Goal: Task Accomplishment & Management: Complete application form

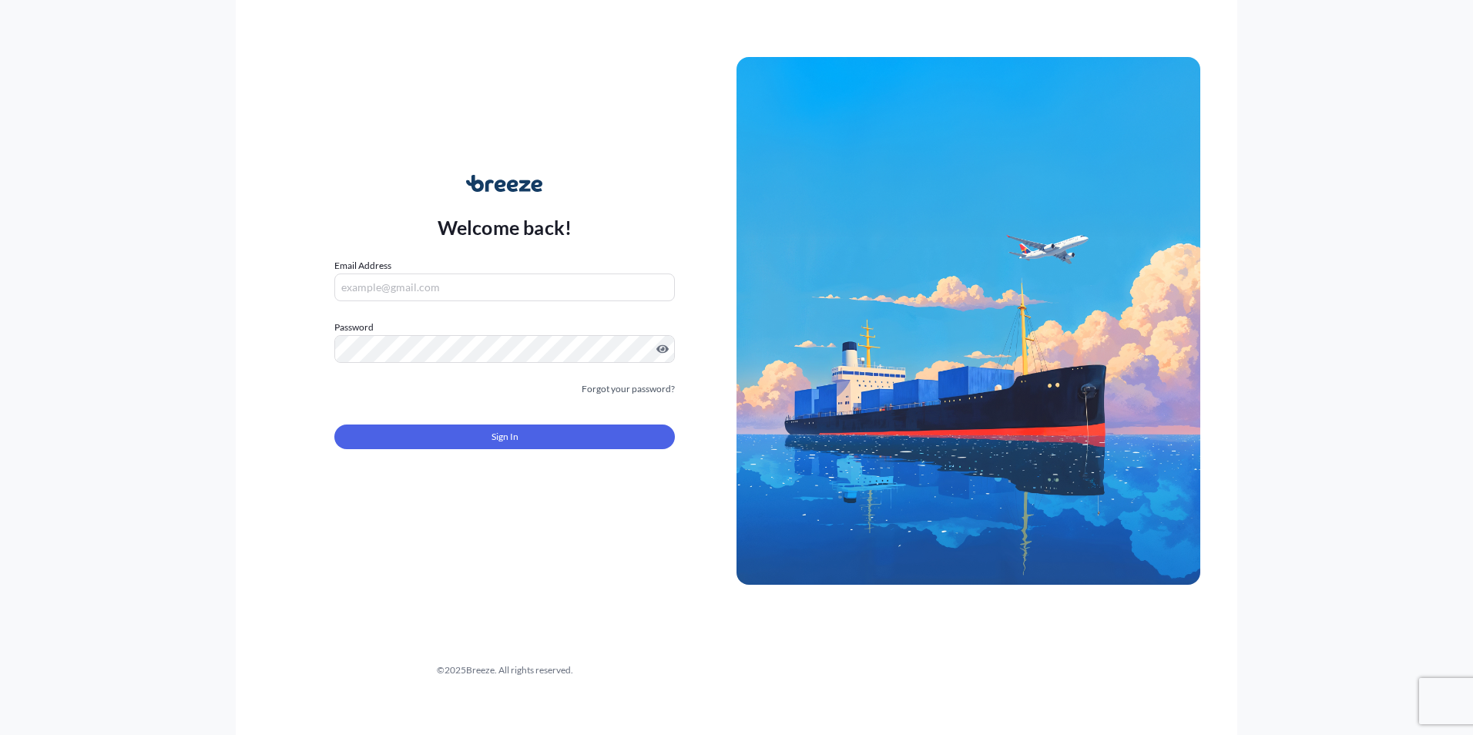
type input "[PERSON_NAME][EMAIL_ADDRESS][PERSON_NAME][DOMAIN_NAME]"
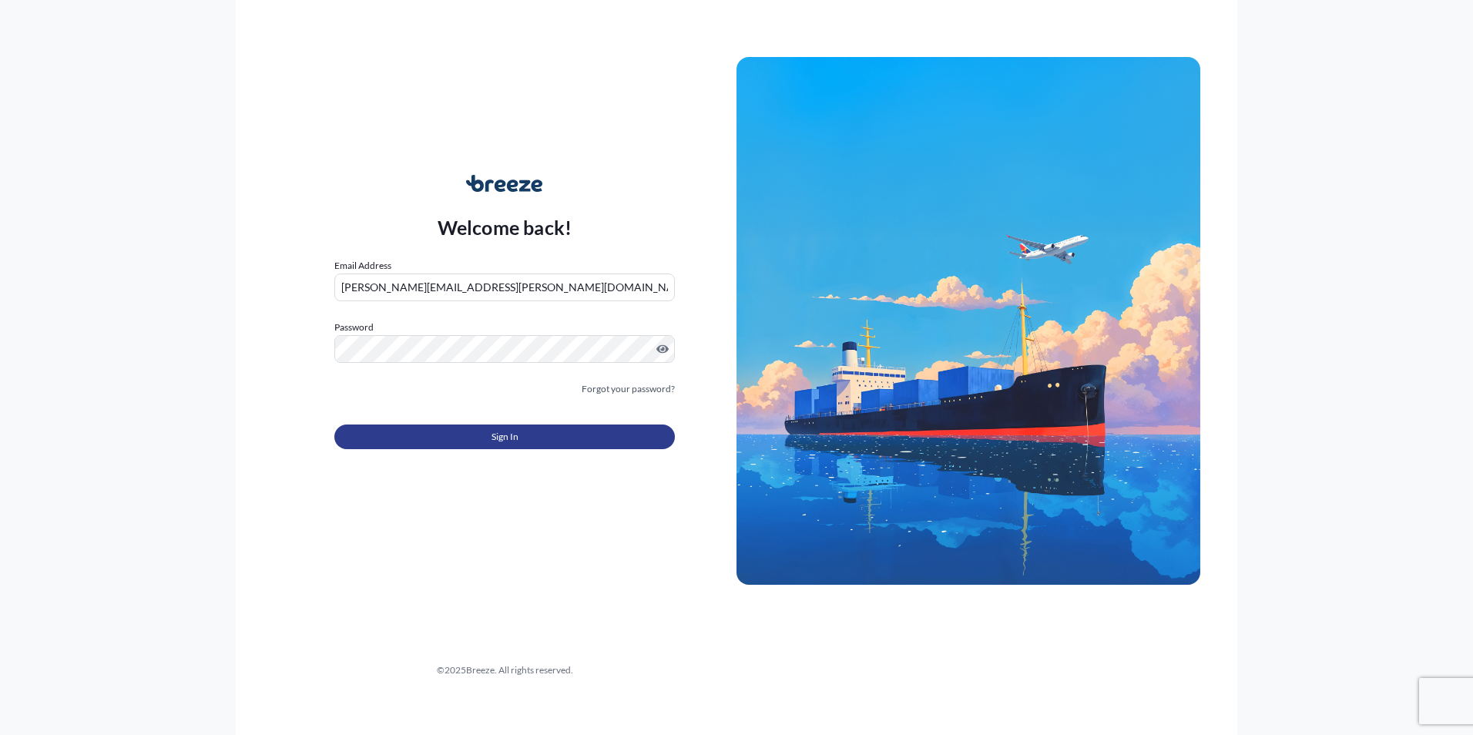
click at [446, 442] on button "Sign In" at bounding box center [504, 437] width 341 height 25
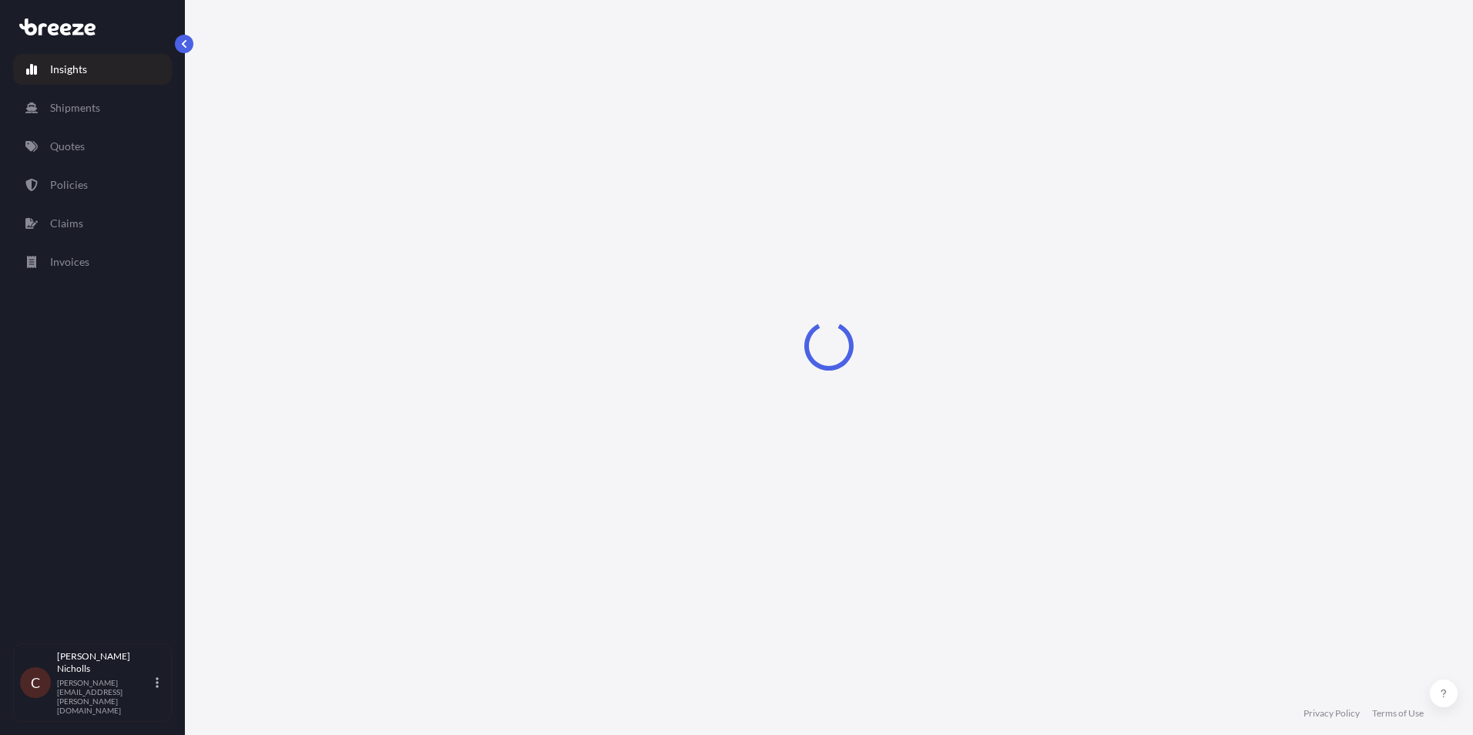
select select "2025"
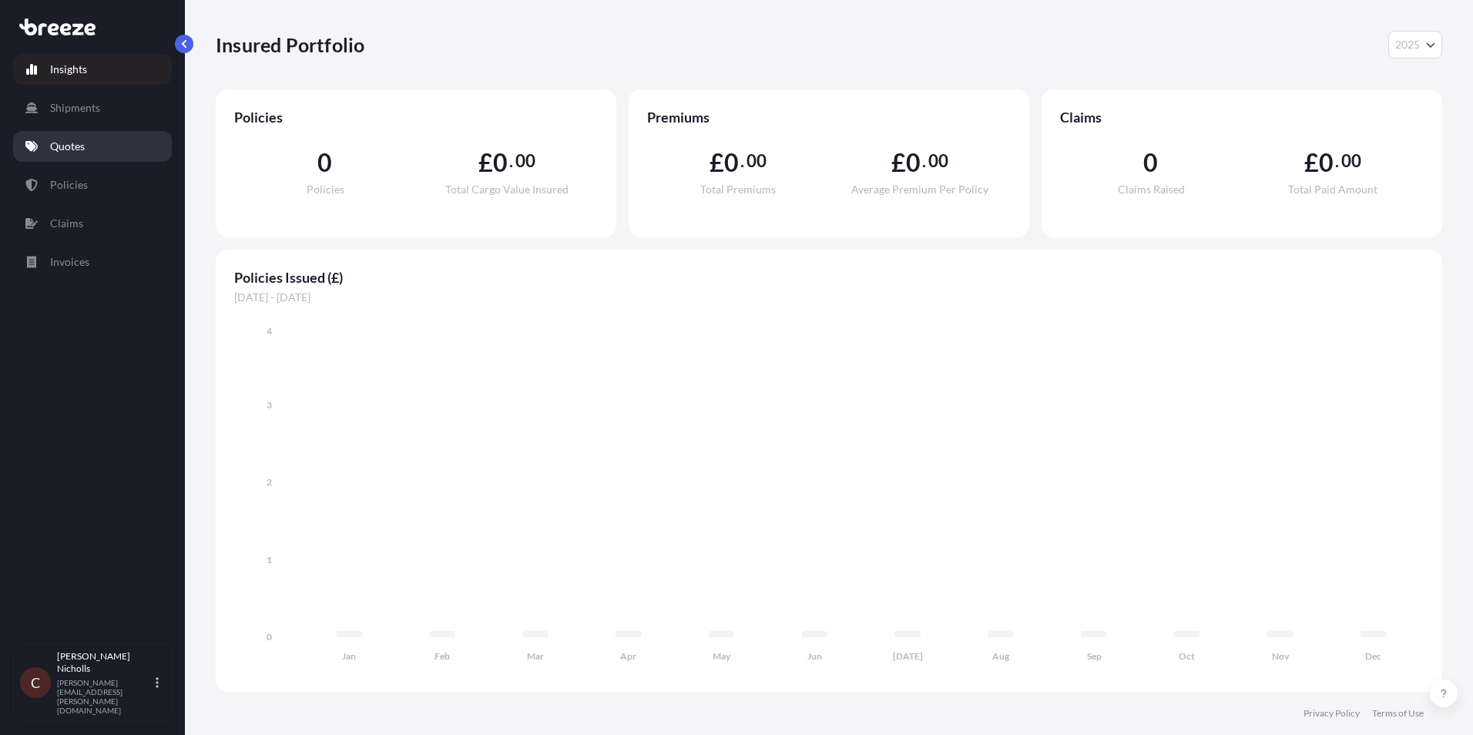
click at [101, 147] on link "Quotes" at bounding box center [92, 146] width 159 height 31
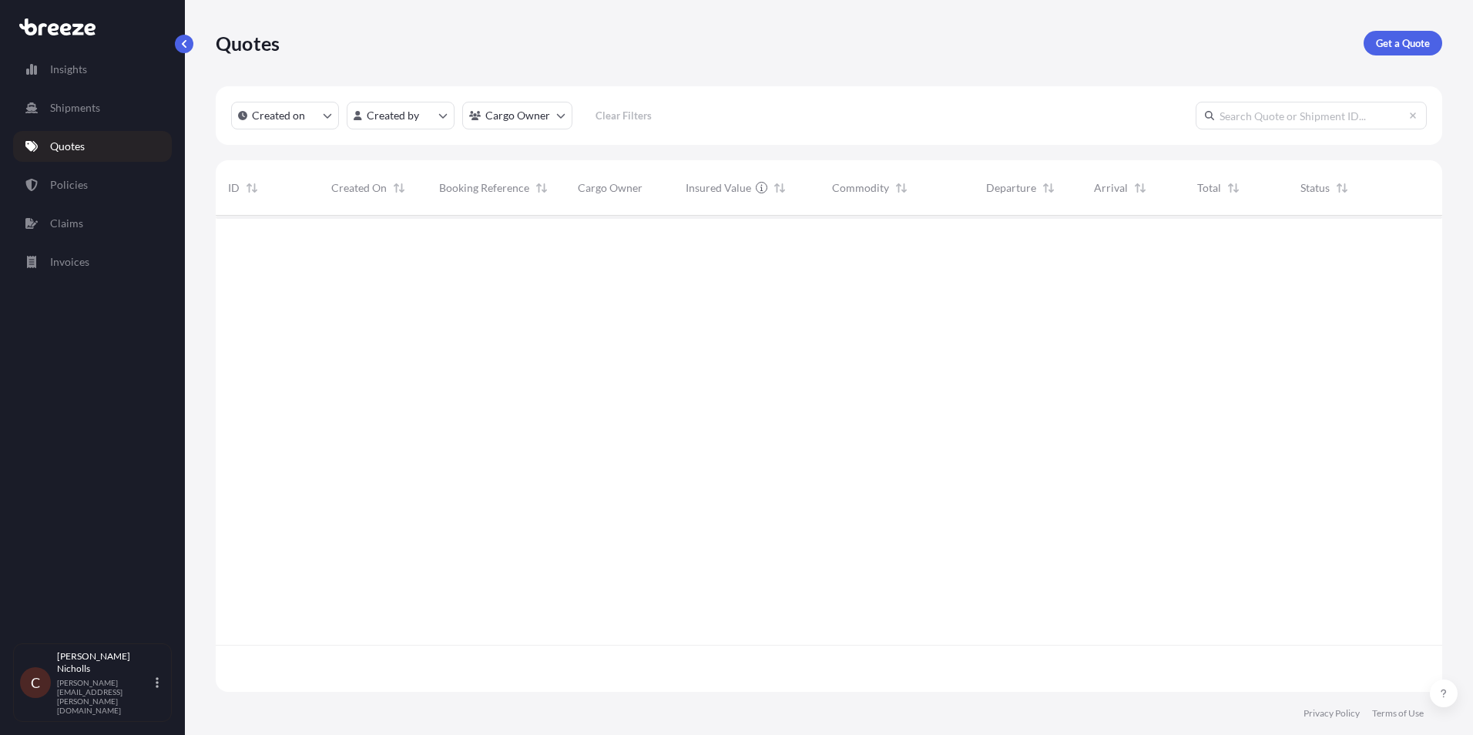
scroll to position [520, 1215]
click at [1177, 35] on link "Get a Quote" at bounding box center [1403, 43] width 79 height 25
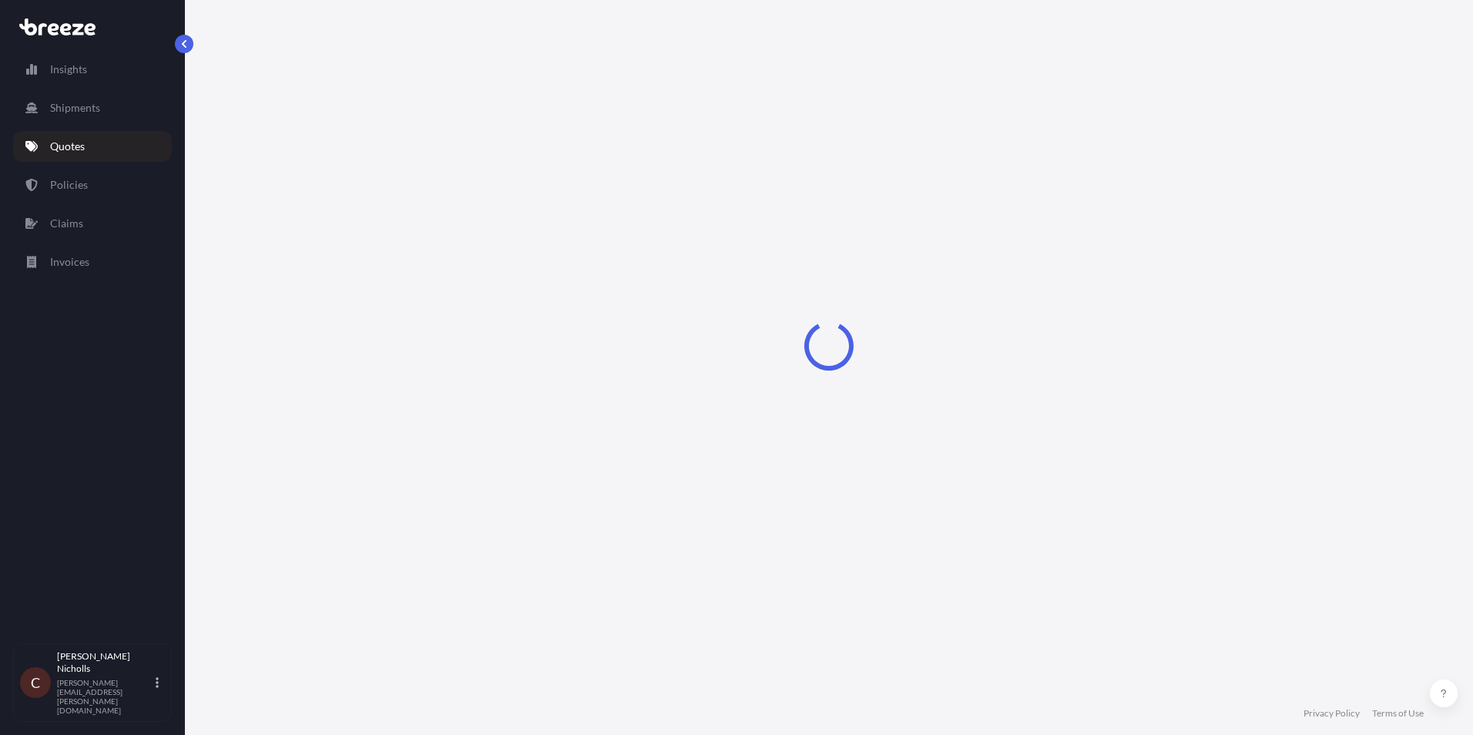
select select "Sea"
select select "1"
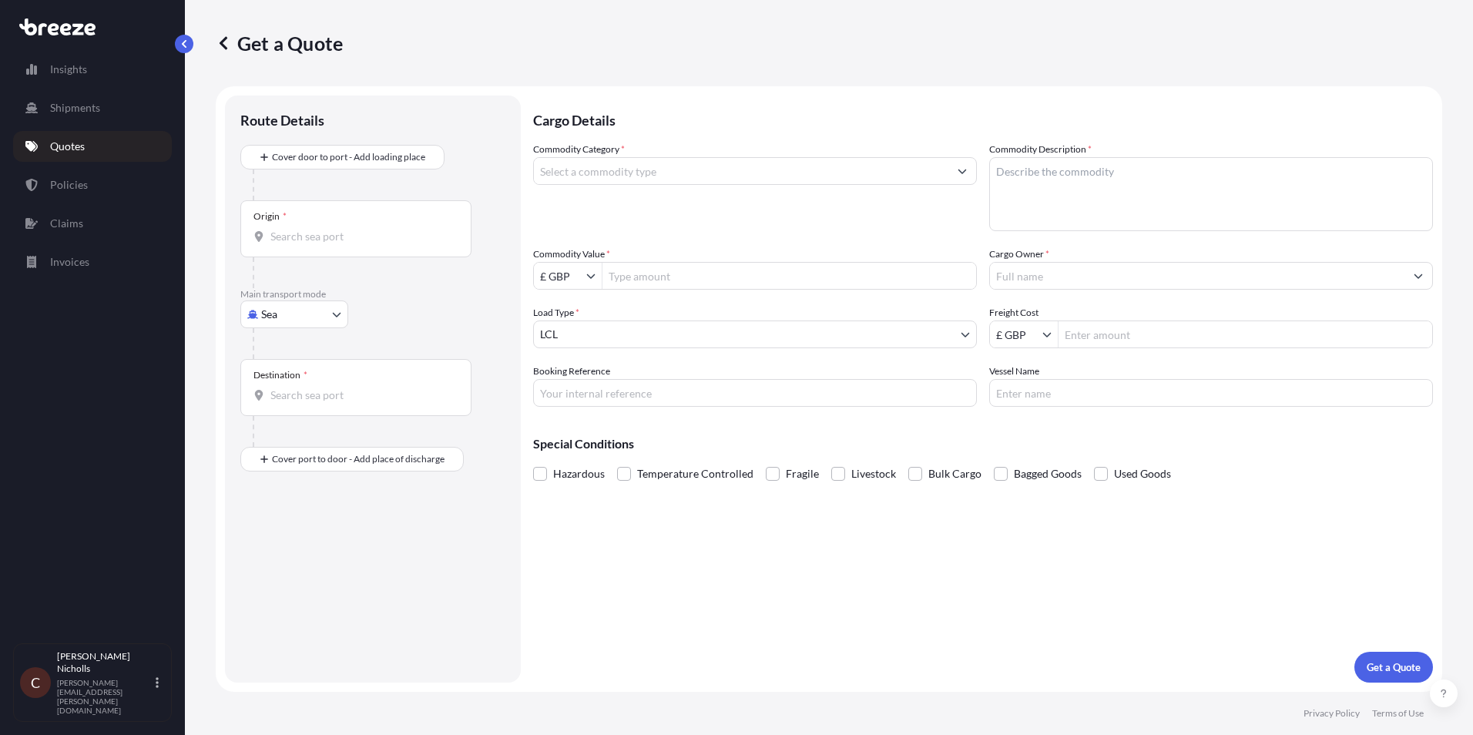
click at [628, 173] on input "Commodity Category *" at bounding box center [741, 171] width 415 height 28
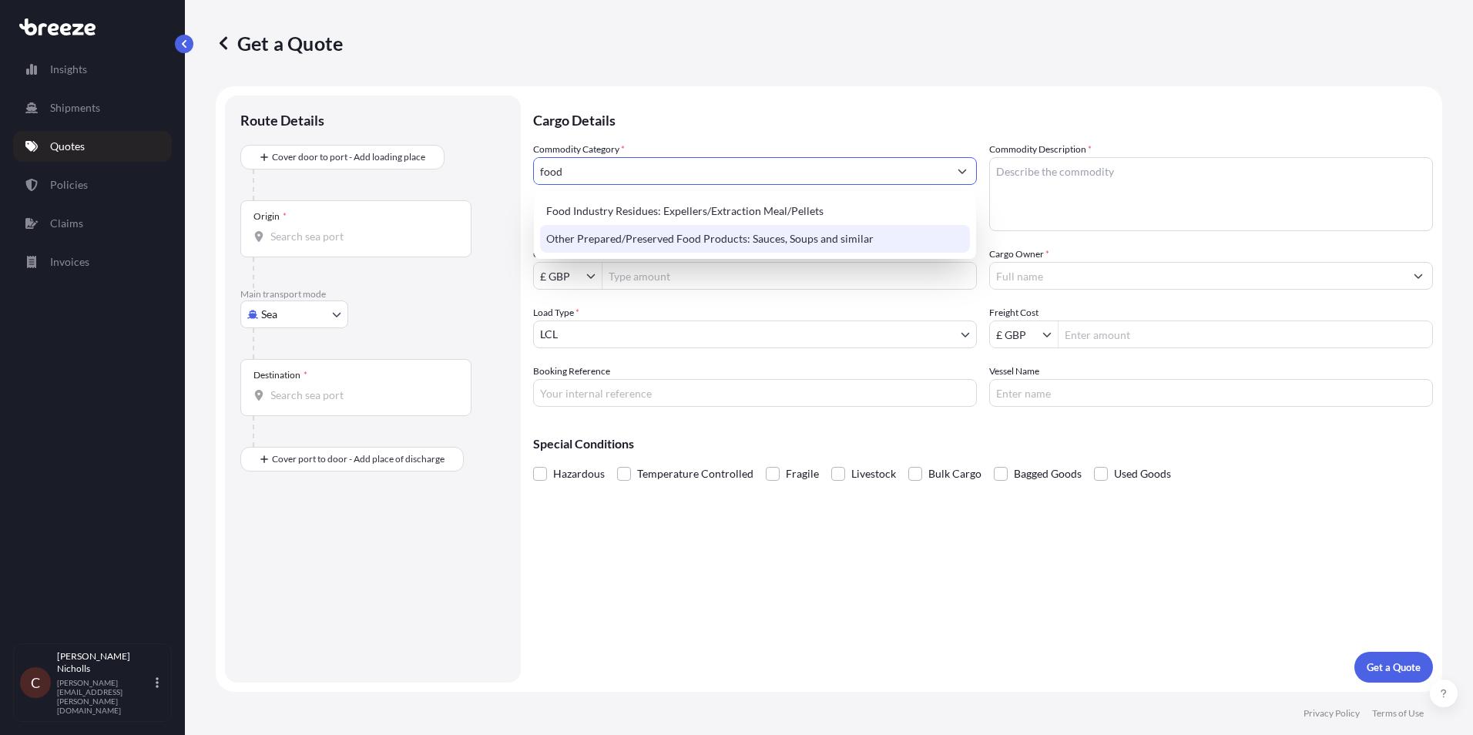
click at [760, 242] on div "Other Prepared/Preserved Food Products: Sauces, Soups and similar" at bounding box center [755, 239] width 430 height 28
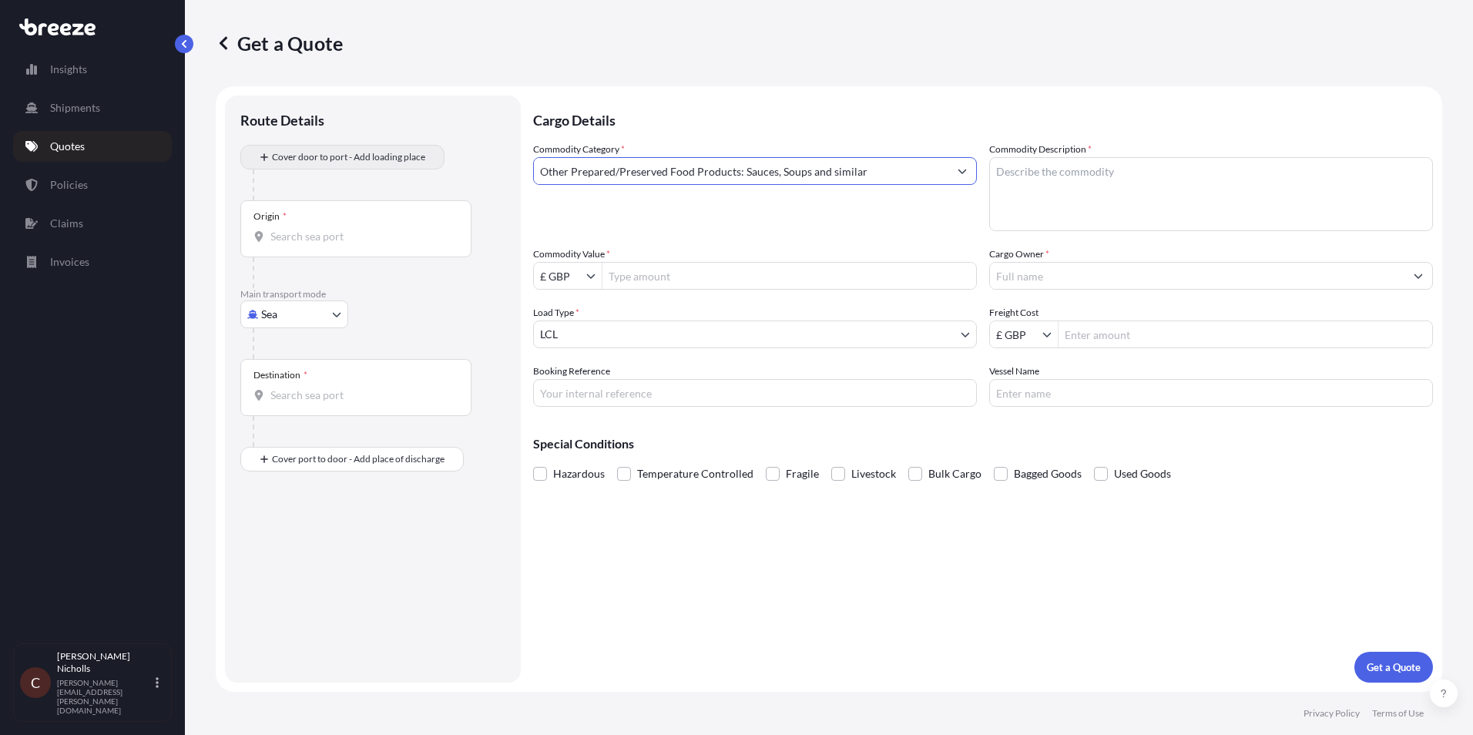
type input "Other Prepared/Preserved Food Products: Sauces, Soups and similar"
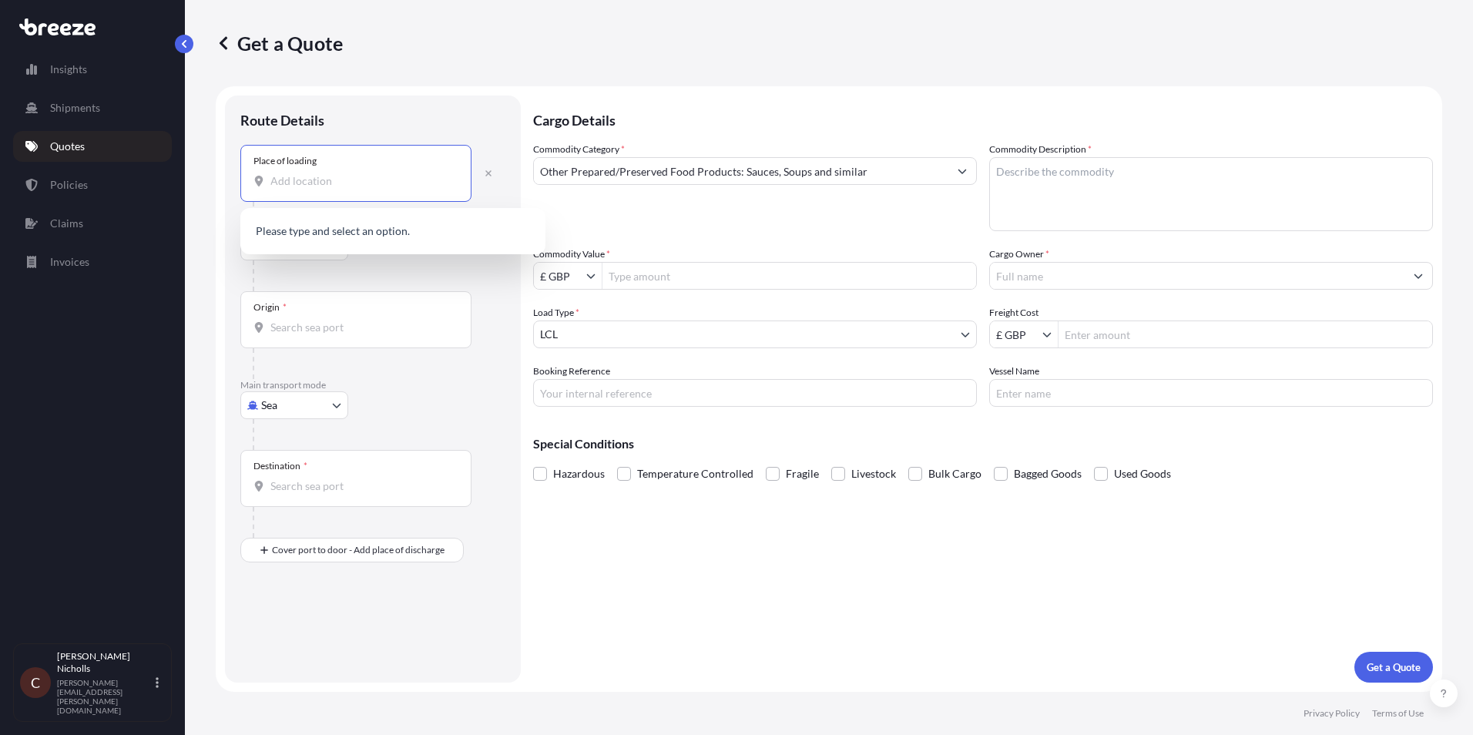
click at [335, 183] on input "Place of loading" at bounding box center [361, 180] width 182 height 15
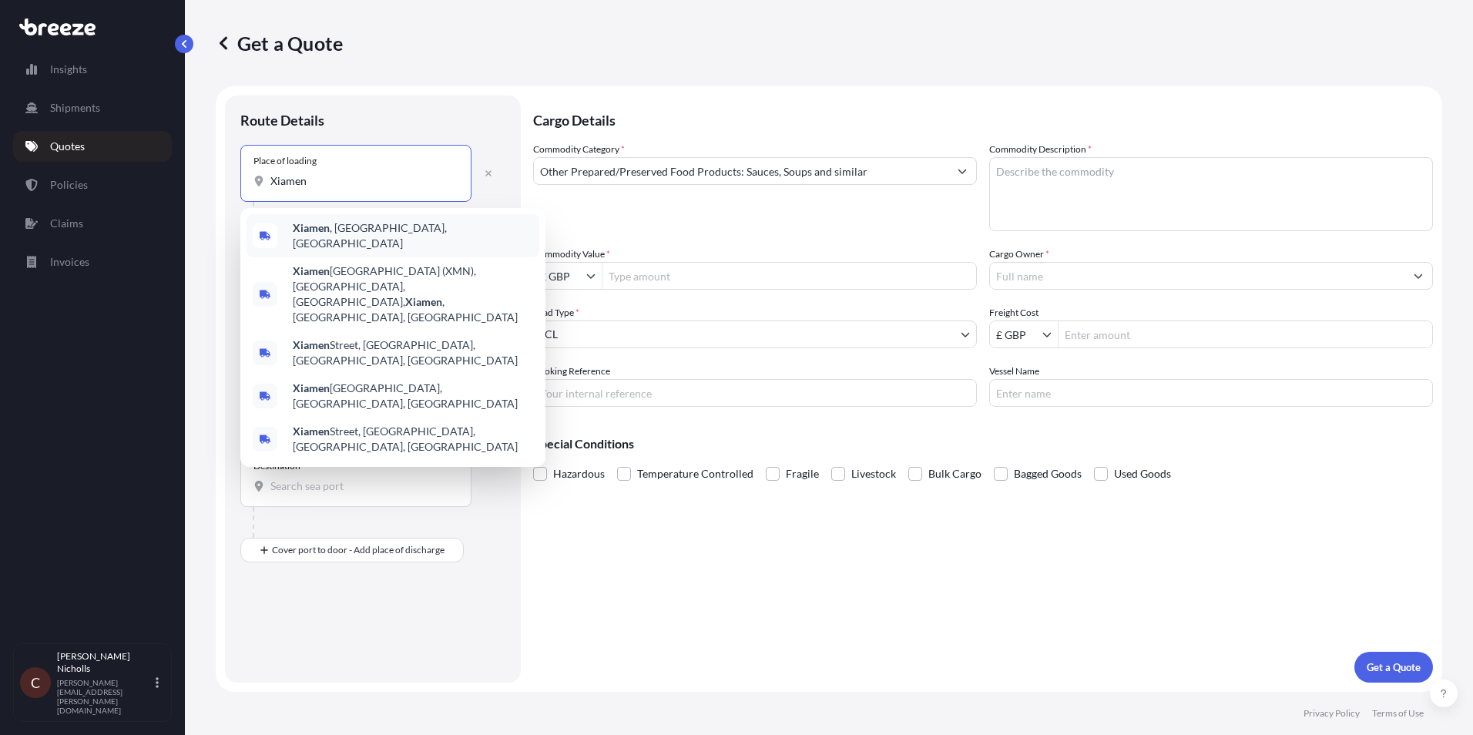
click at [349, 229] on span "[GEOGRAPHIC_DATA] , [GEOGRAPHIC_DATA], [GEOGRAPHIC_DATA]" at bounding box center [413, 235] width 240 height 31
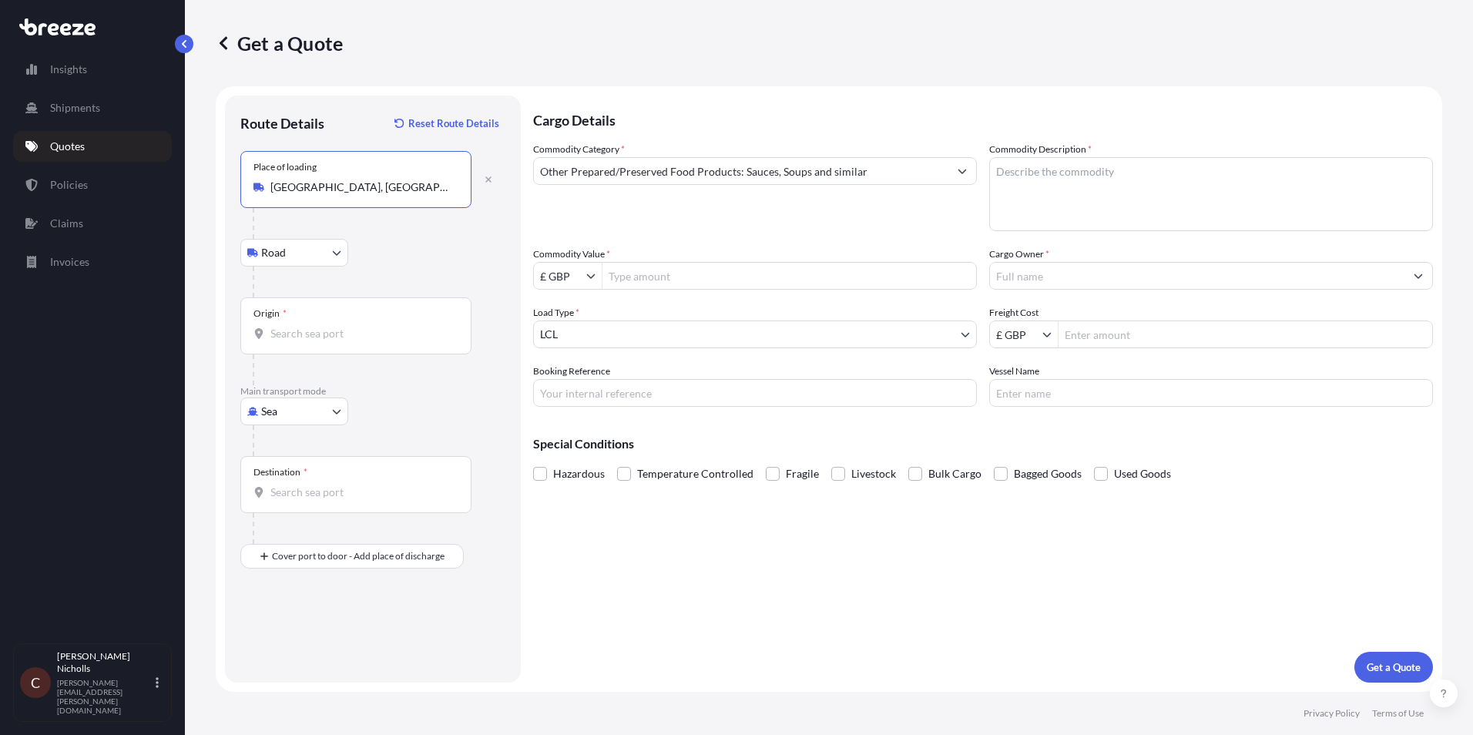
type input "[GEOGRAPHIC_DATA], [GEOGRAPHIC_DATA], [GEOGRAPHIC_DATA]"
click at [311, 324] on div "Origin *" at bounding box center [355, 325] width 231 height 57
click at [311, 326] on input "Origin *" at bounding box center [361, 333] width 182 height 15
click at [316, 317] on div "Origin *" at bounding box center [355, 325] width 231 height 57
click at [316, 326] on input "Origin *" at bounding box center [361, 333] width 182 height 15
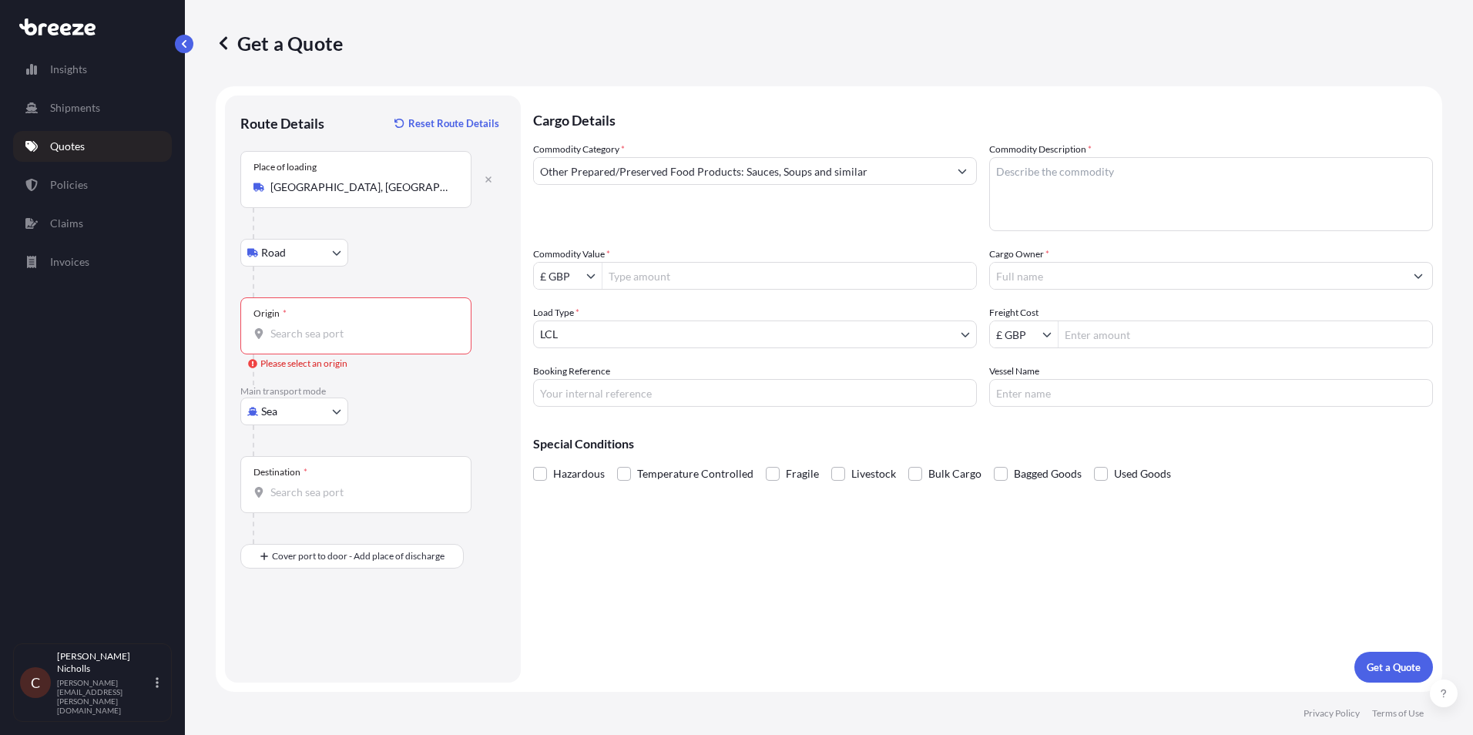
click at [286, 316] on span "*" at bounding box center [285, 313] width 4 height 12
click at [286, 326] on input "Origin * Please select an origin" at bounding box center [361, 333] width 182 height 15
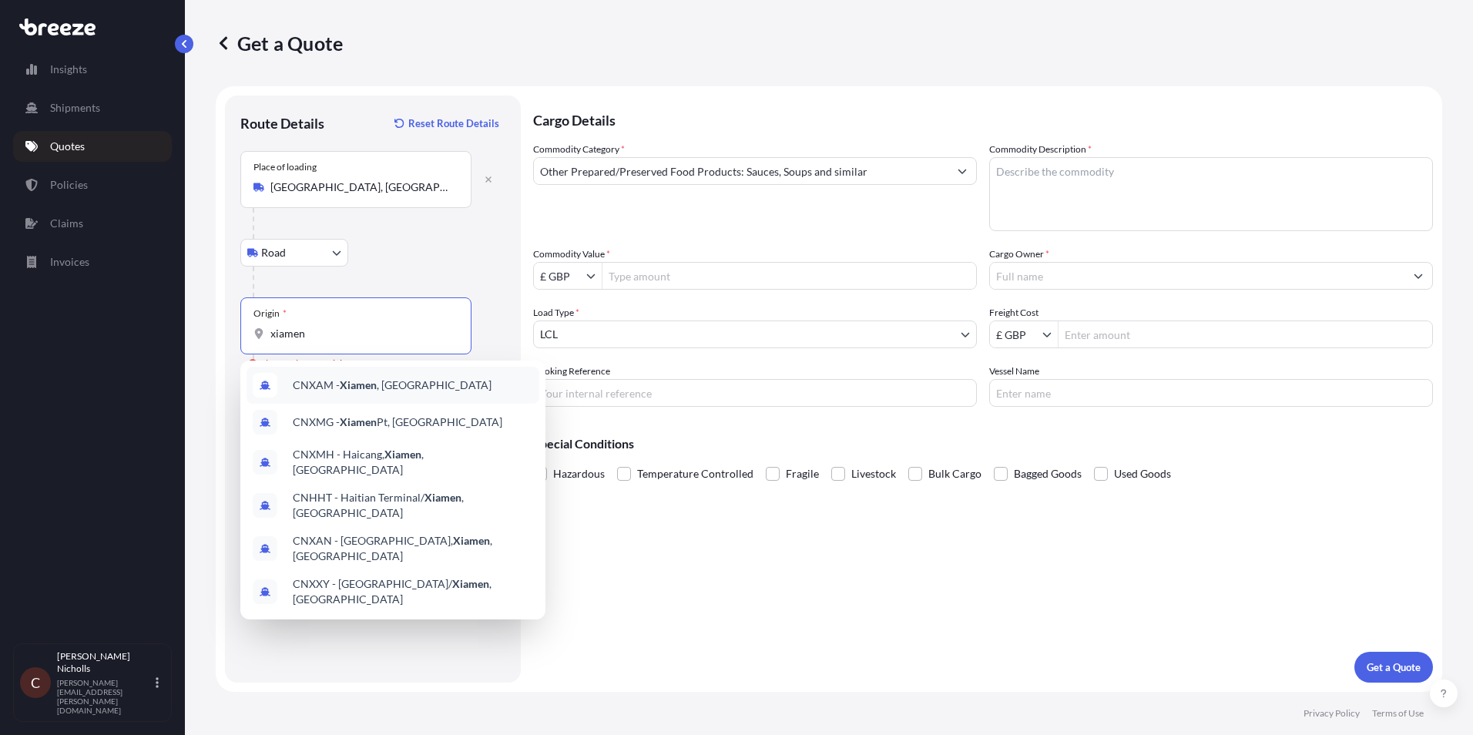
click at [338, 386] on span "CNXAM - [GEOGRAPHIC_DATA] , [GEOGRAPHIC_DATA]" at bounding box center [392, 385] width 199 height 15
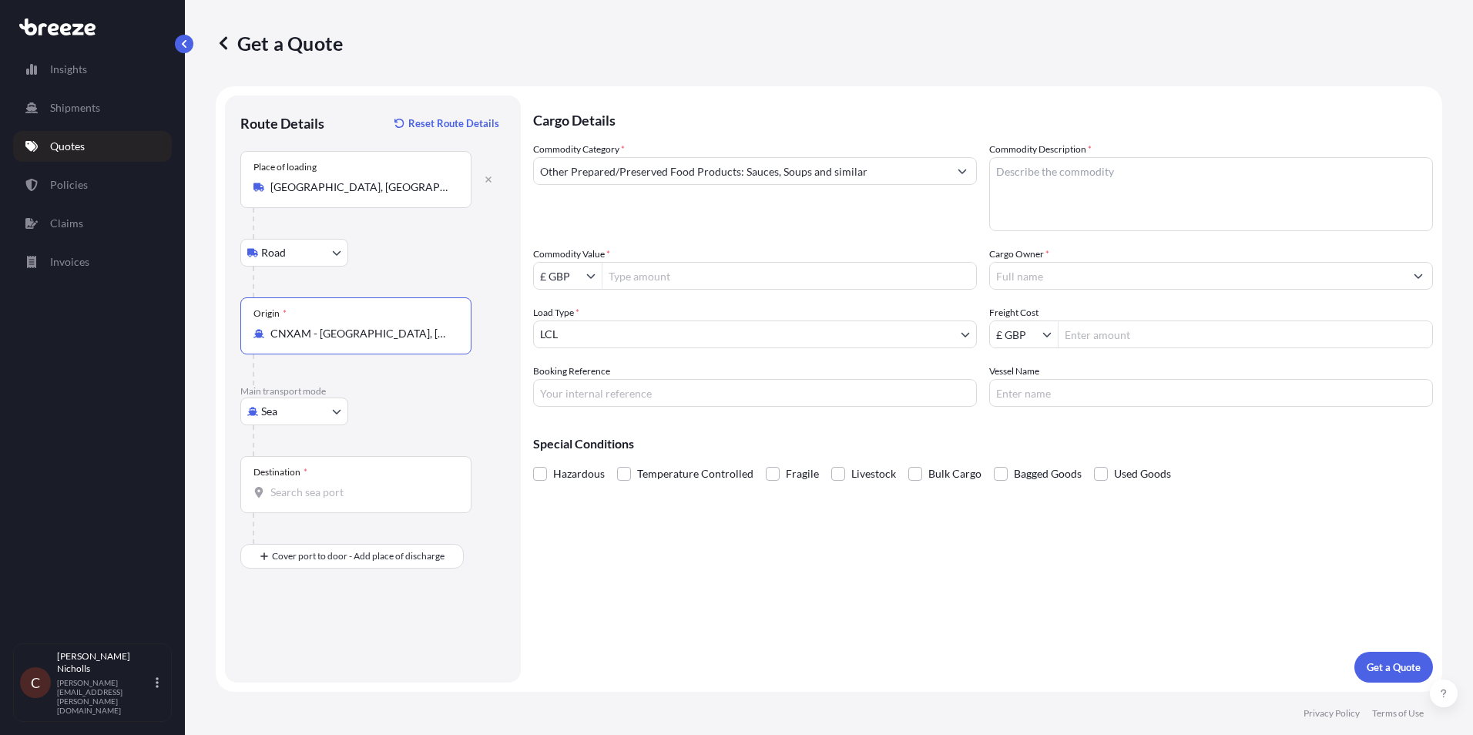
type input "CNXAM - [GEOGRAPHIC_DATA], [GEOGRAPHIC_DATA]"
click at [317, 471] on div "Destination *" at bounding box center [355, 484] width 231 height 57
click at [317, 485] on input "Destination *" at bounding box center [361, 492] width 182 height 15
type input "GBFXT - Felixstowe, [GEOGRAPHIC_DATA]"
click at [297, 568] on div "Place of Discharge" at bounding box center [355, 631] width 231 height 57
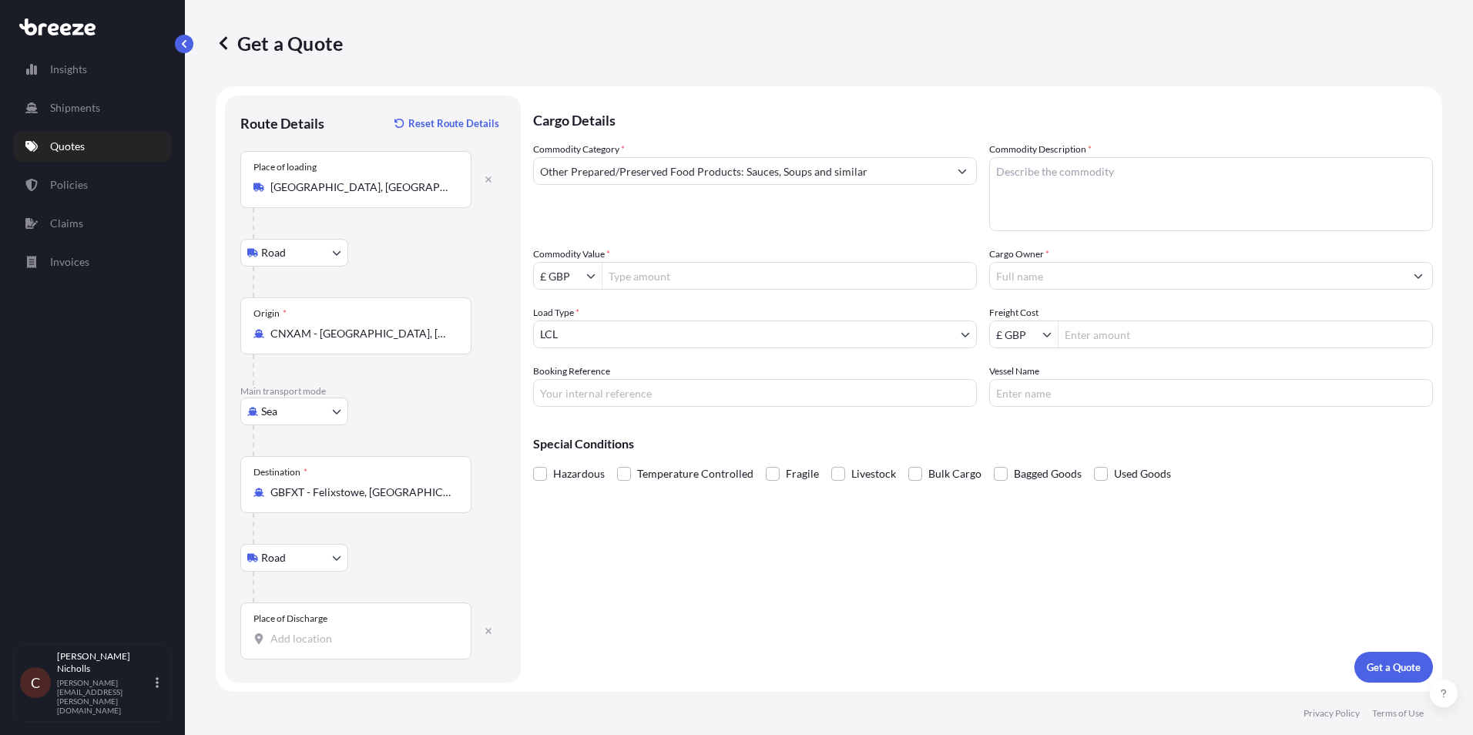
click at [297, 568] on input "Place of Discharge" at bounding box center [361, 638] width 182 height 15
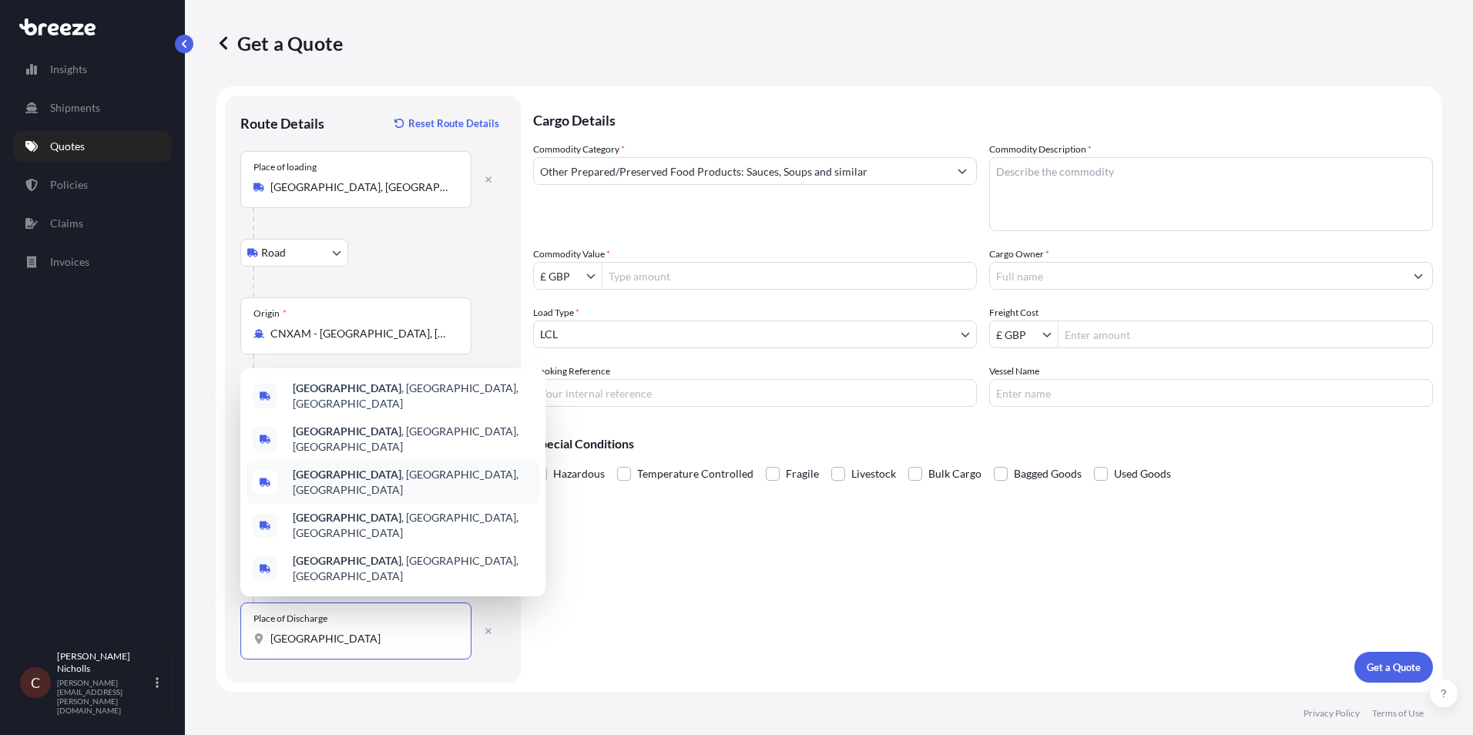
click at [384, 498] on span "[GEOGRAPHIC_DATA] , [GEOGRAPHIC_DATA], [GEOGRAPHIC_DATA]" at bounding box center [413, 482] width 240 height 31
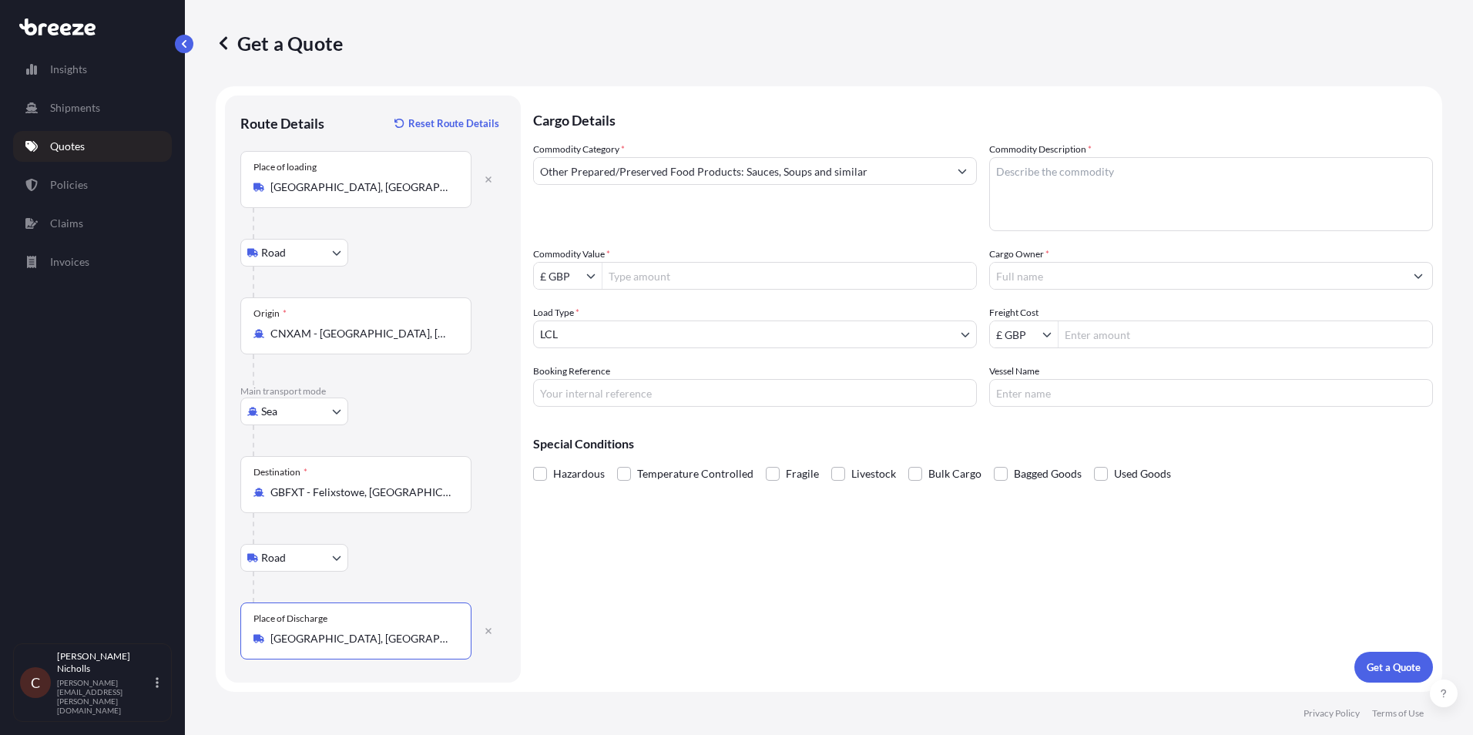
type input "[GEOGRAPHIC_DATA], [GEOGRAPHIC_DATA], [GEOGRAPHIC_DATA]"
click at [1065, 174] on textarea "Commodity Description *" at bounding box center [1211, 194] width 444 height 74
type textarea "Bao dumplings"
click at [703, 281] on input "Commodity Value *" at bounding box center [790, 276] width 374 height 28
click at [698, 277] on input "Commodity Value *" at bounding box center [790, 276] width 374 height 28
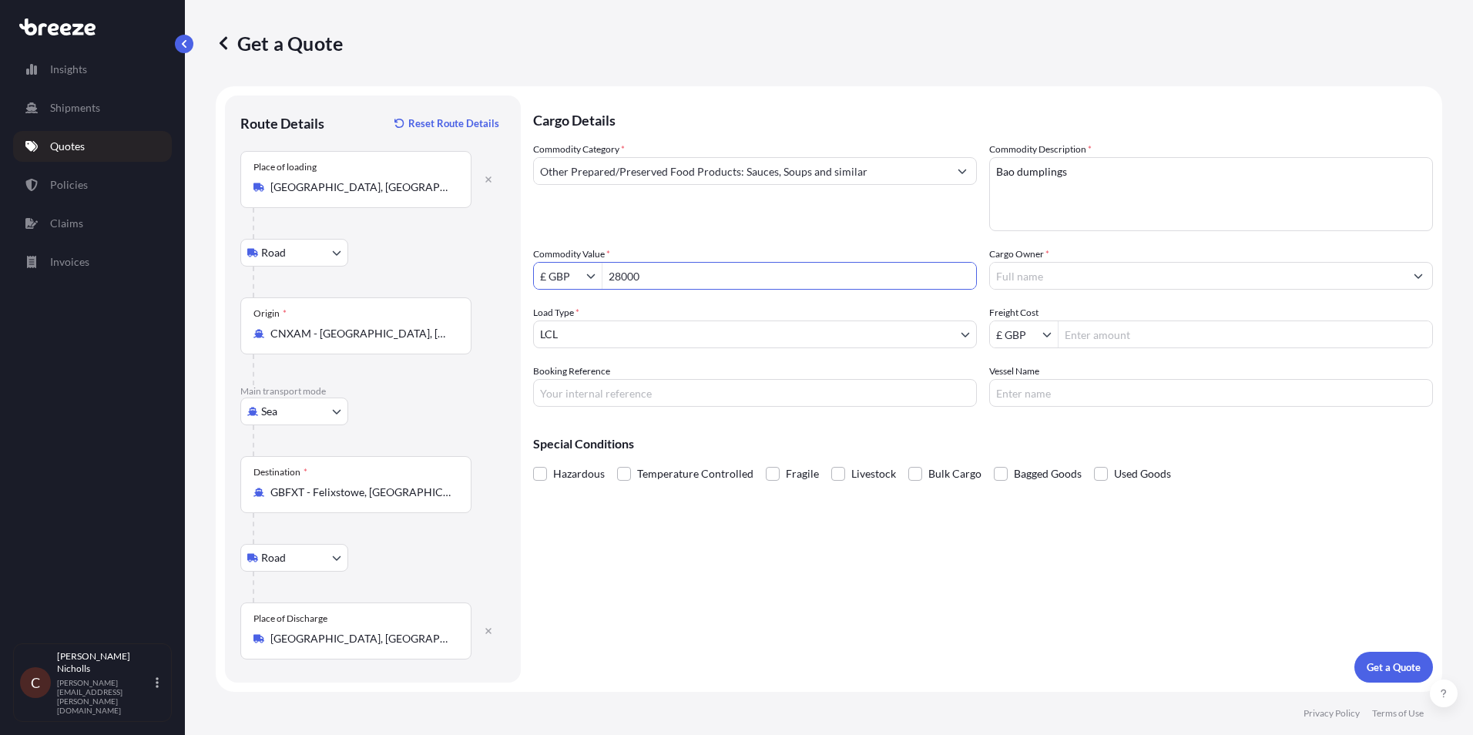
type input "28,000"
click at [590, 277] on icon "Show suggestions" at bounding box center [591, 276] width 8 height 5
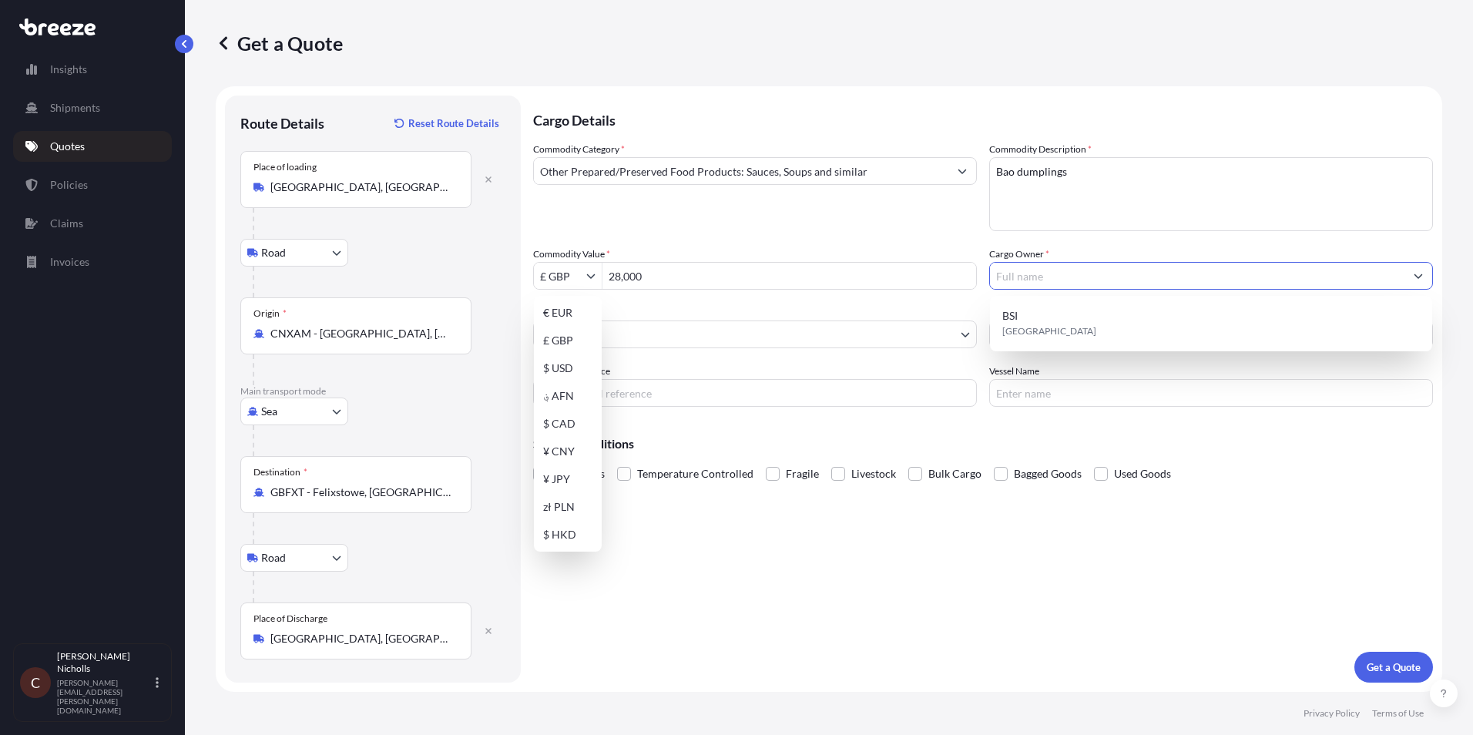
click at [1106, 277] on input "Cargo Owner *" at bounding box center [1197, 276] width 415 height 28
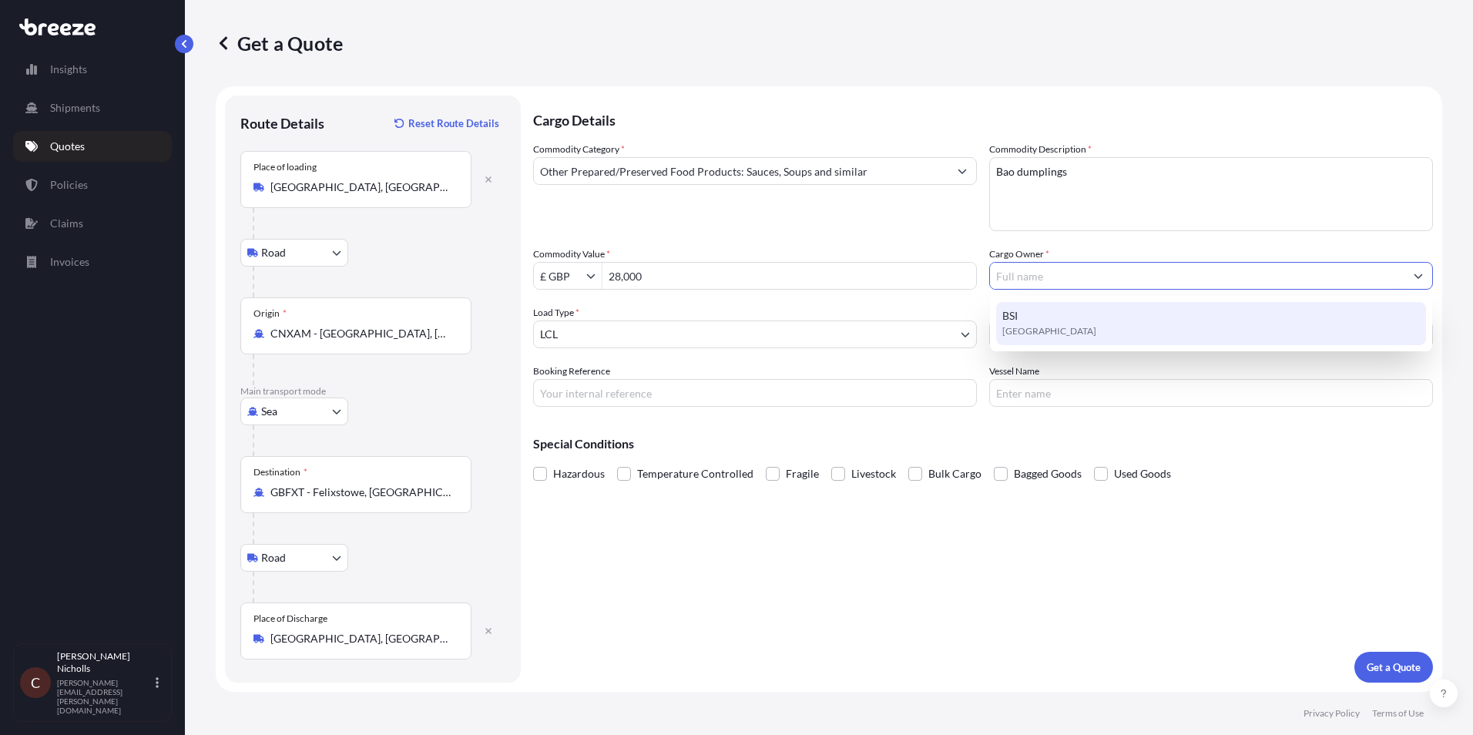
click at [1088, 311] on div "BSI [GEOGRAPHIC_DATA]" at bounding box center [1211, 323] width 430 height 43
type input "BSI"
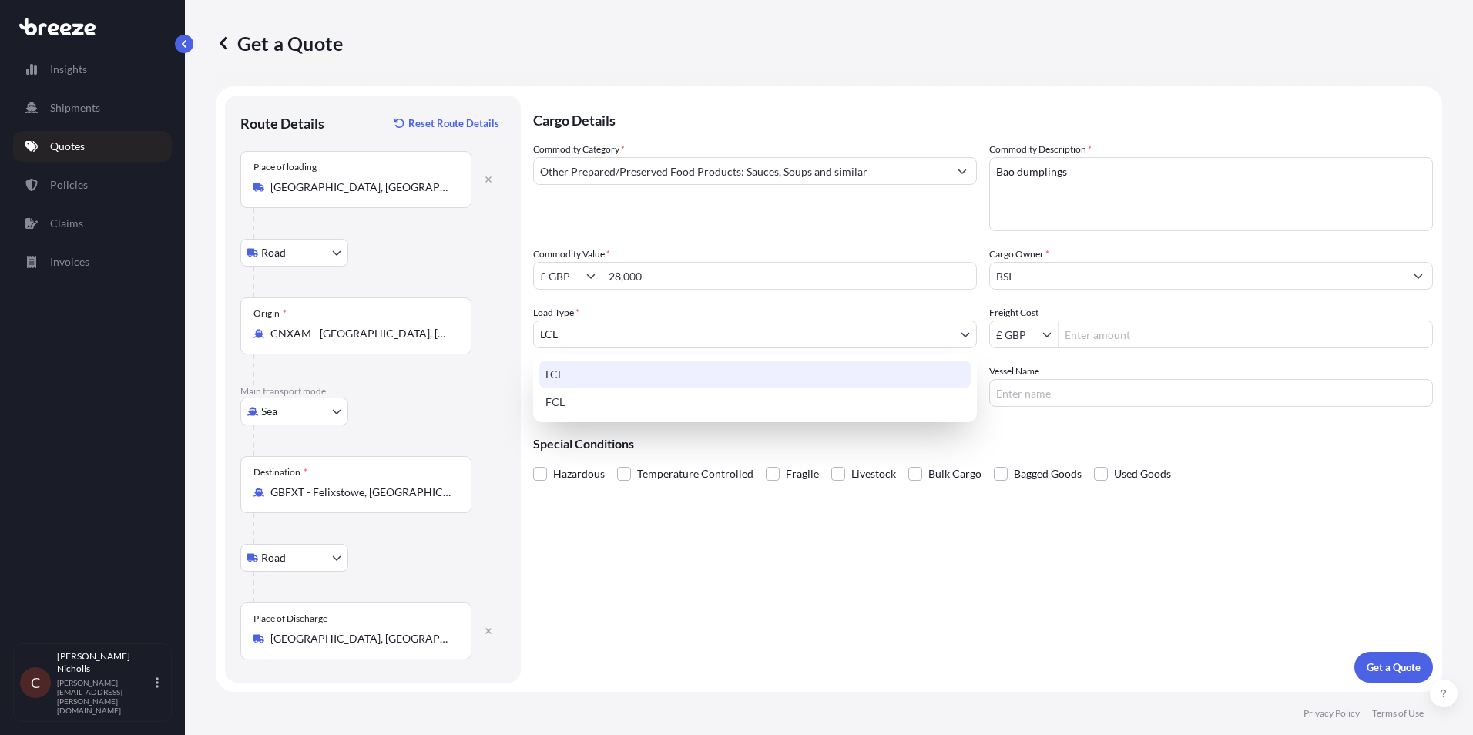
click at [771, 328] on body "9 options available. 1 option available. Insights Shipments Quotes Policies Cla…" at bounding box center [736, 367] width 1473 height 735
click at [671, 395] on div "FCL" at bounding box center [755, 402] width 432 height 28
select select "2"
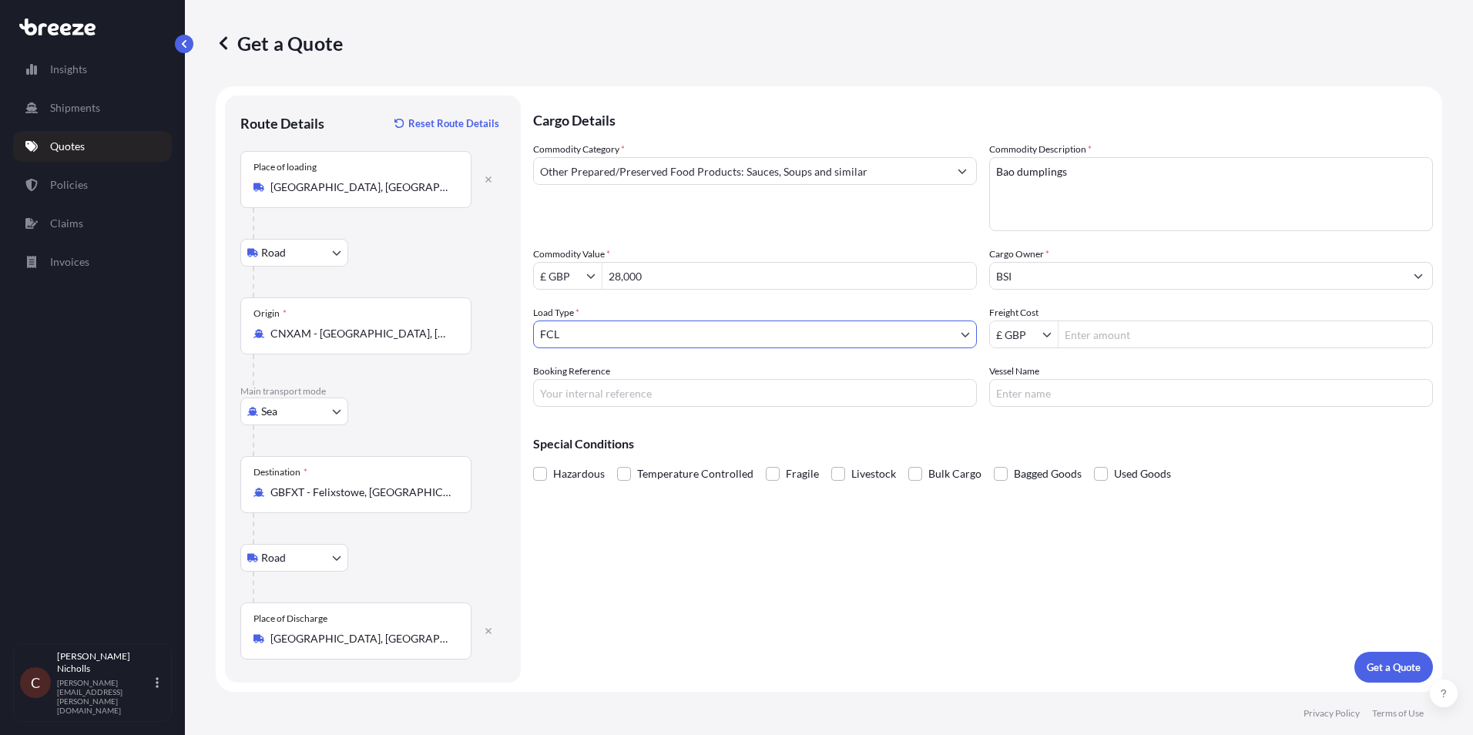
click at [1121, 338] on input "Freight Cost" at bounding box center [1246, 335] width 374 height 28
type input "1,500"
drag, startPoint x: 652, startPoint y: 273, endPoint x: 603, endPoint y: 272, distance: 49.3
click at [603, 272] on input "28,000" at bounding box center [790, 276] width 374 height 28
type input "25,000"
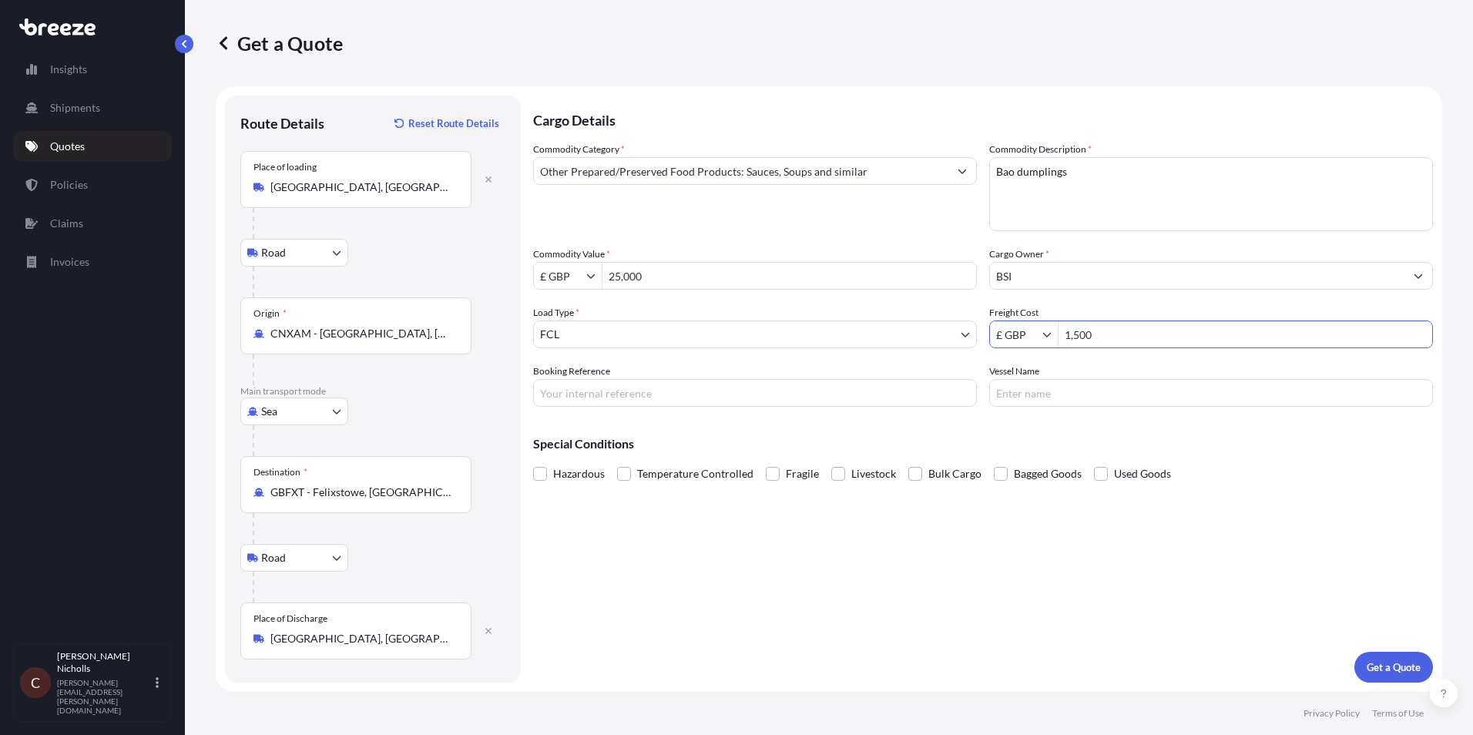
drag, startPoint x: 1100, startPoint y: 338, endPoint x: 1046, endPoint y: 323, distance: 56.6
click at [1047, 324] on div "£ GBP 1,500" at bounding box center [1211, 335] width 444 height 28
type input "3,000"
click at [740, 392] on input "Booking Reference" at bounding box center [755, 393] width 444 height 28
click at [627, 471] on span at bounding box center [624, 474] width 14 height 14
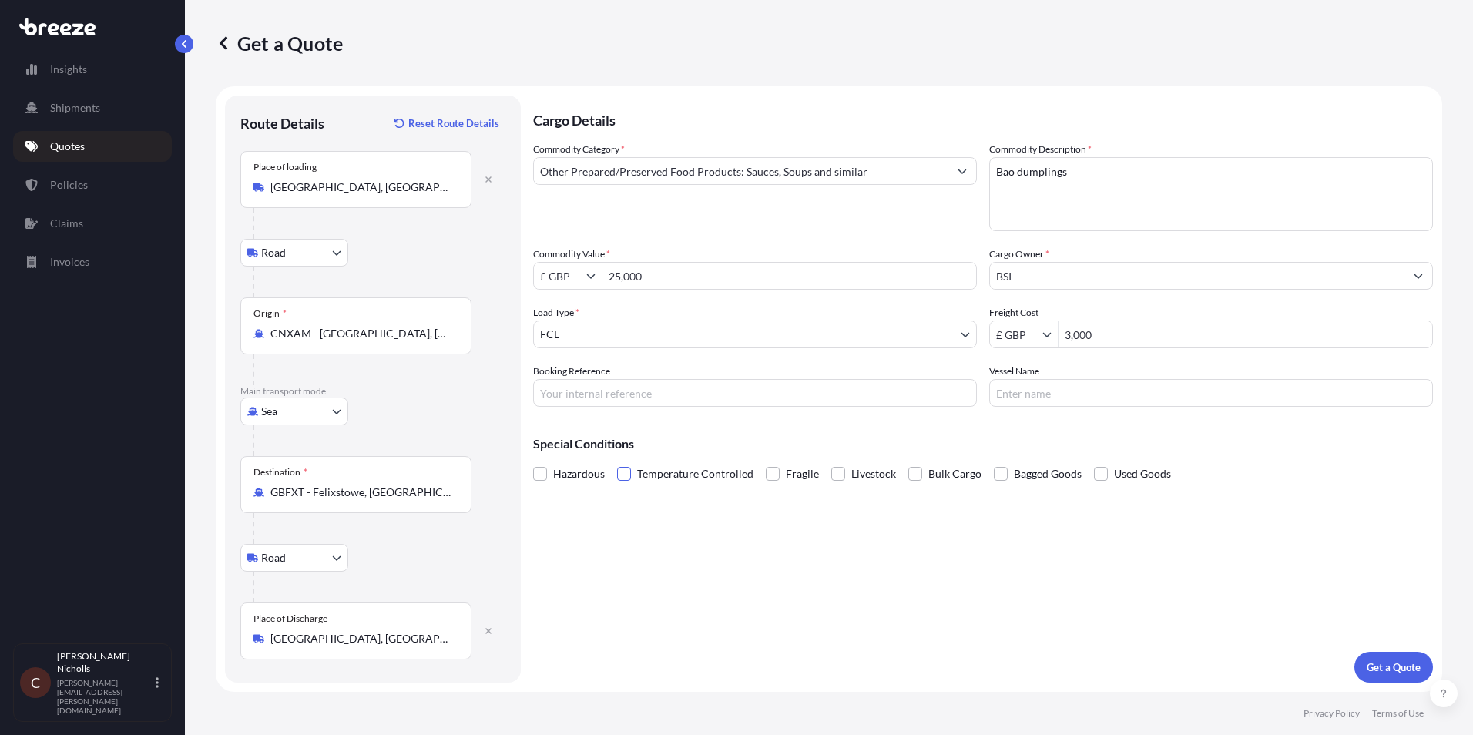
click at [617, 462] on input "Temperature Controlled" at bounding box center [617, 462] width 0 height 0
click at [1177, 568] on p "Get a Quote" at bounding box center [1394, 667] width 54 height 15
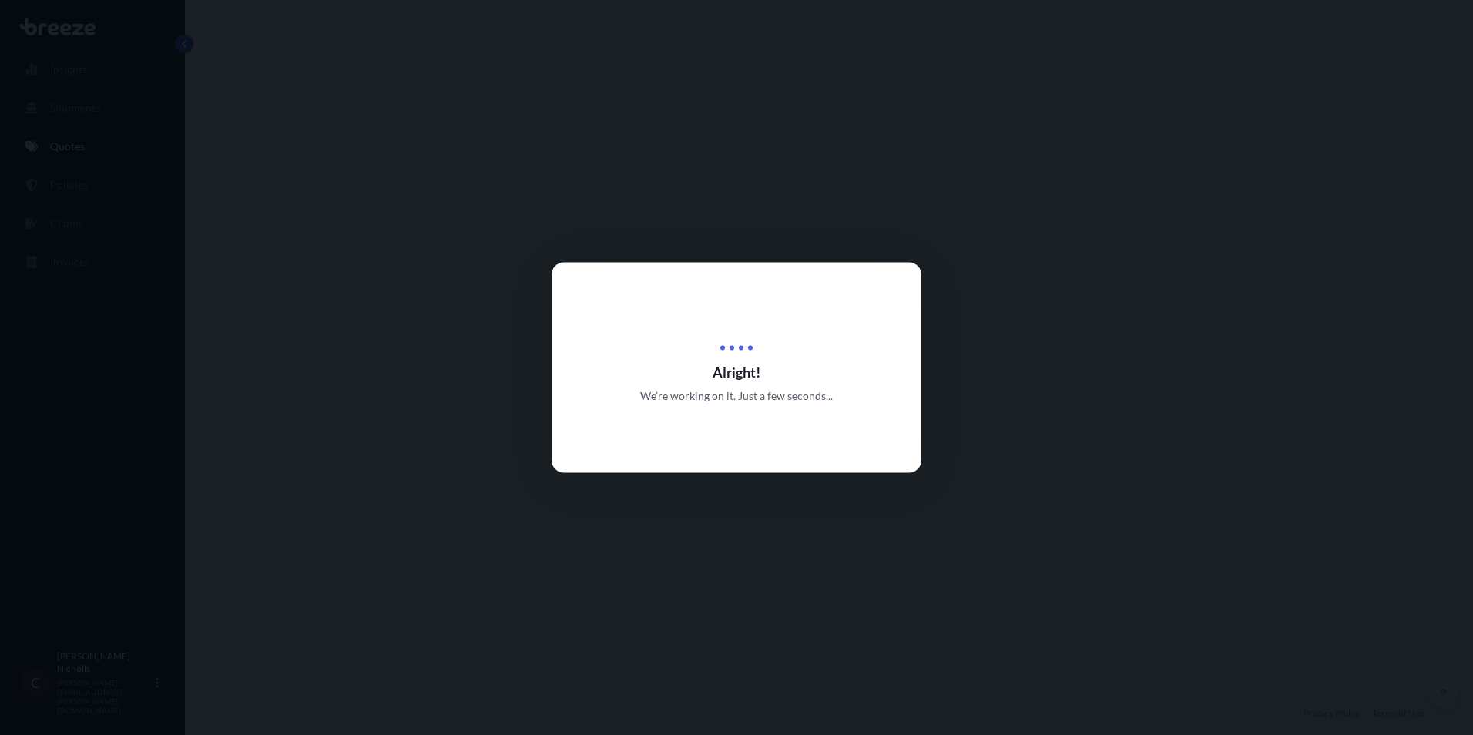
select select "Road"
select select "Sea"
select select "Road"
select select "2"
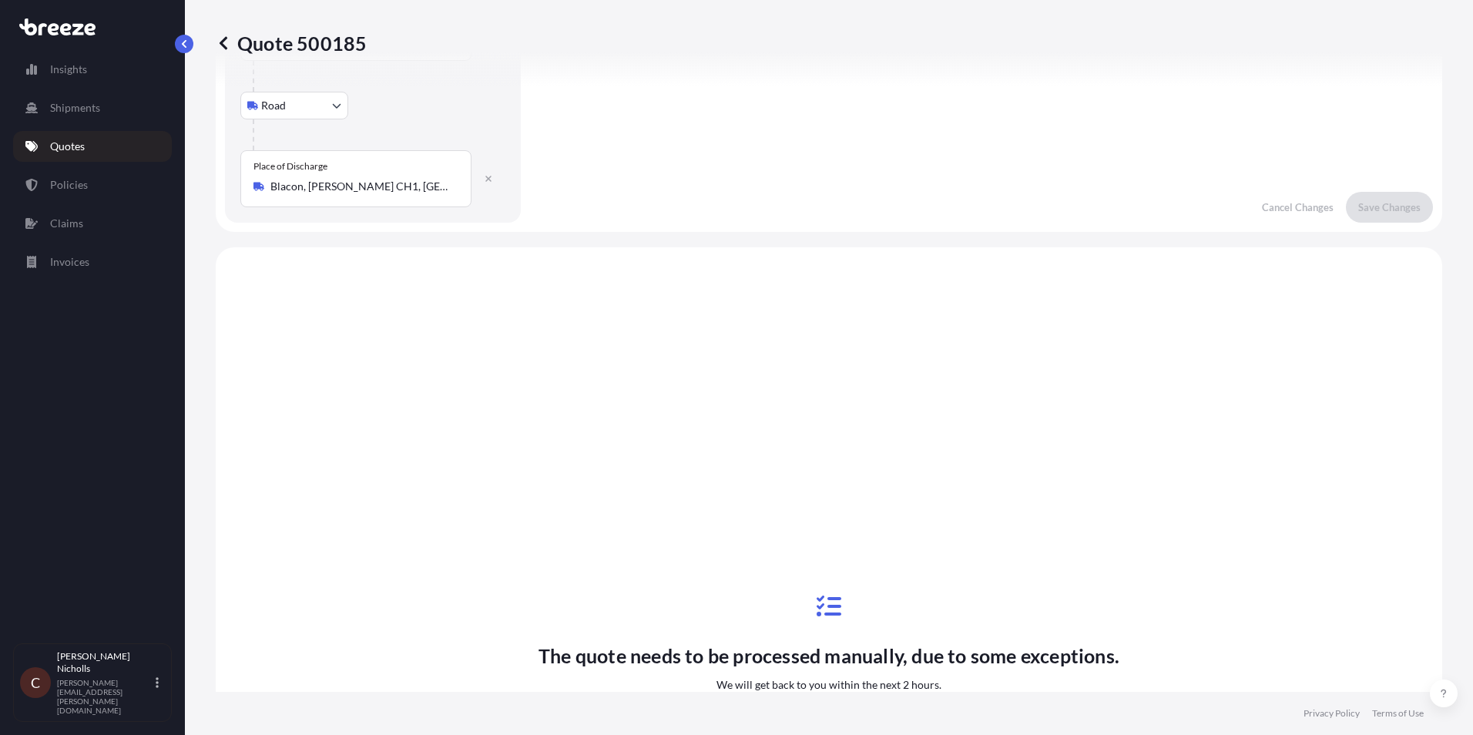
scroll to position [616, 0]
